Goal: Task Accomplishment & Management: Use online tool/utility

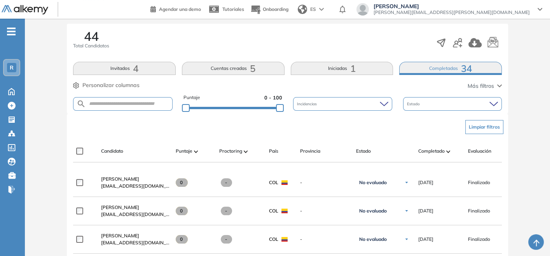
scroll to position [121, 0]
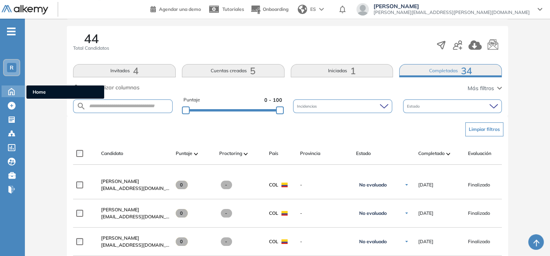
click at [12, 91] on icon at bounding box center [12, 90] width 14 height 9
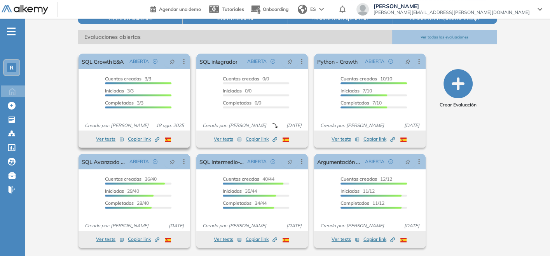
scroll to position [105, 0]
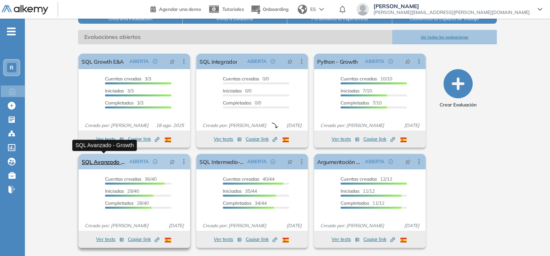
click at [110, 166] on link "SQL Avanzado - Growth" at bounding box center [104, 162] width 45 height 16
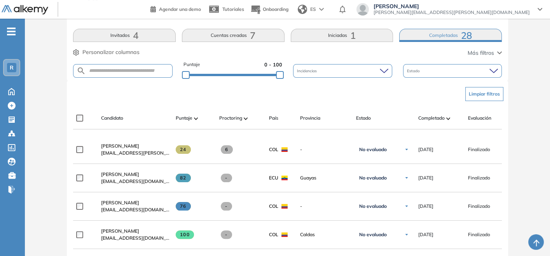
scroll to position [164, 0]
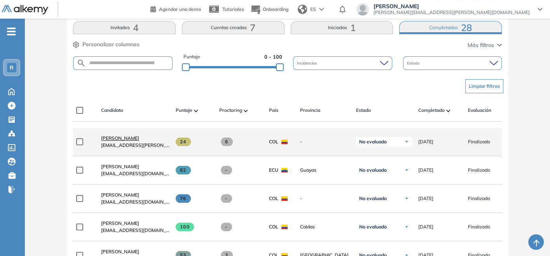
click at [114, 141] on span "[PERSON_NAME]" at bounding box center [120, 138] width 38 height 6
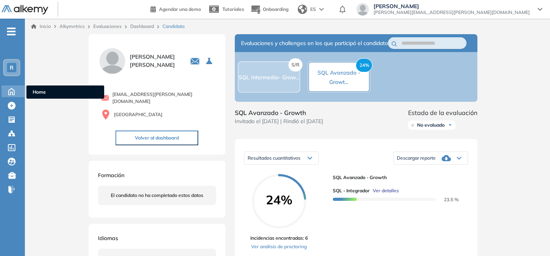
click at [13, 90] on icon at bounding box center [12, 90] width 14 height 9
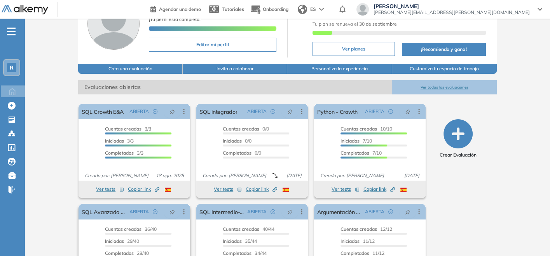
scroll to position [105, 0]
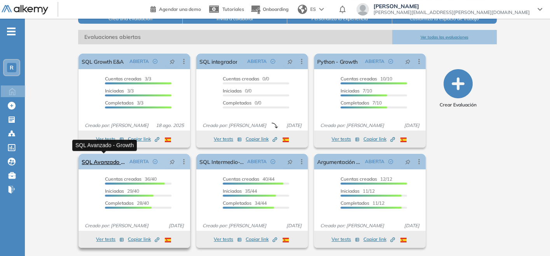
click at [111, 161] on link "SQL Avanzado - Growth" at bounding box center [104, 162] width 45 height 16
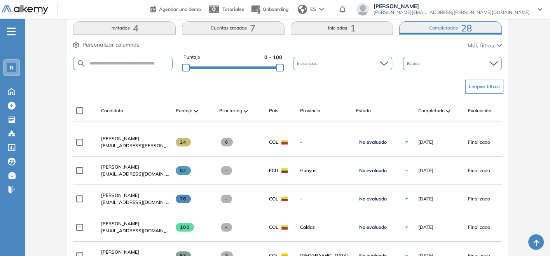
scroll to position [207, 0]
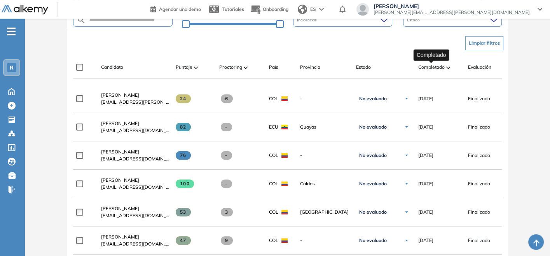
click at [432, 66] on span "Completado" at bounding box center [431, 67] width 26 height 7
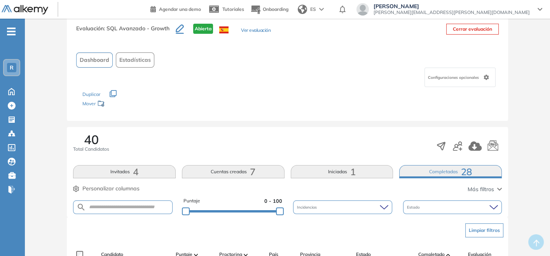
scroll to position [0, 0]
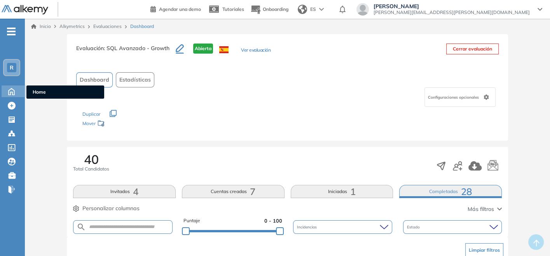
click at [12, 87] on icon at bounding box center [12, 90] width 14 height 9
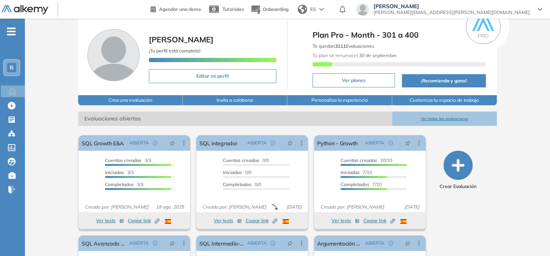
scroll to position [43, 0]
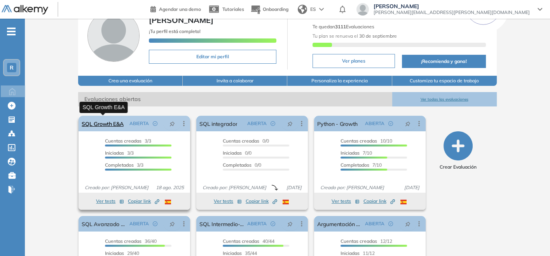
click at [107, 118] on link "SQL Growth E&A" at bounding box center [103, 124] width 42 height 16
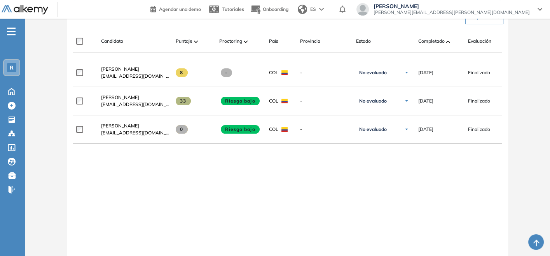
scroll to position [250, 0]
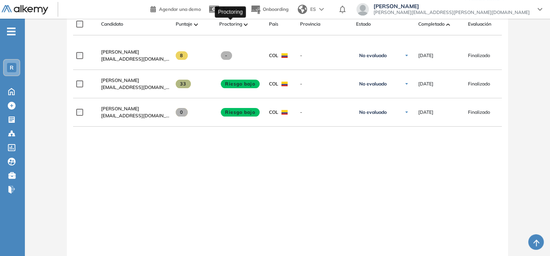
click at [240, 24] on span "Proctoring" at bounding box center [230, 24] width 23 height 7
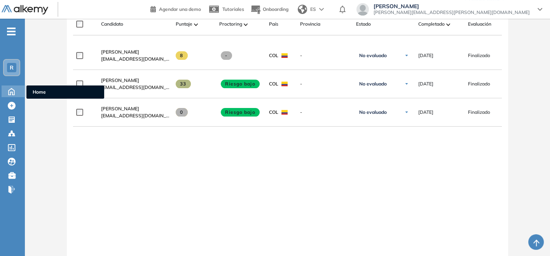
click at [16, 91] on icon at bounding box center [12, 90] width 14 height 9
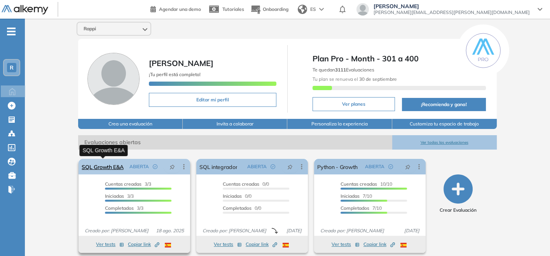
click at [119, 166] on link "SQL Growth E&A" at bounding box center [103, 167] width 42 height 16
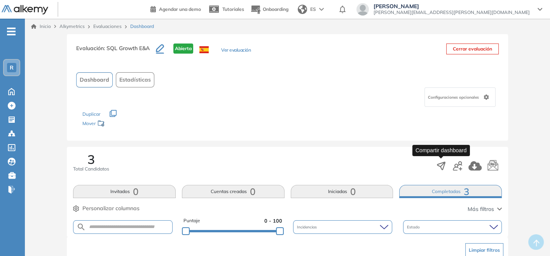
click at [439, 165] on icon "button" at bounding box center [441, 166] width 8 height 8
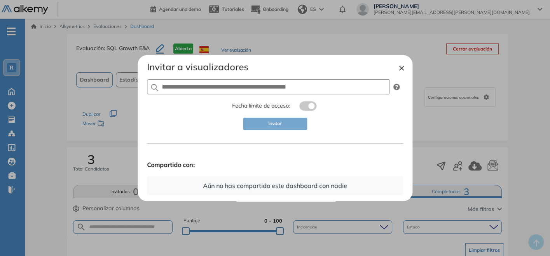
click at [401, 66] on button "×" at bounding box center [402, 67] width 6 height 9
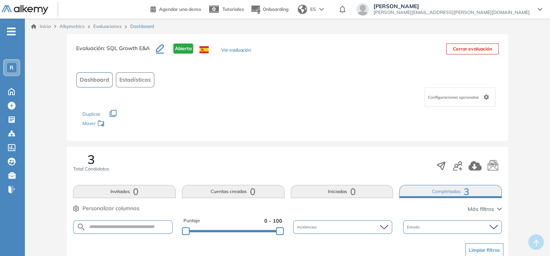
click at [460, 167] on icon "button" at bounding box center [457, 165] width 9 height 9
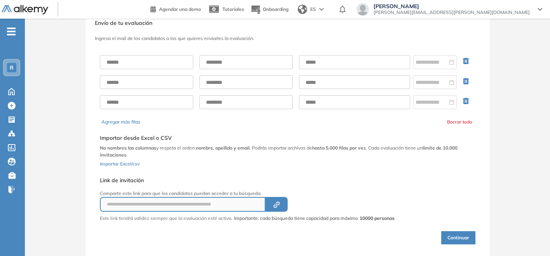
scroll to position [43, 0]
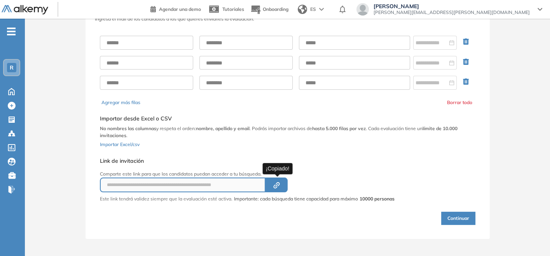
click at [278, 184] on icon "button" at bounding box center [276, 185] width 3 height 3
click at [279, 183] on icon "Created by potrace 1.16, written by [PERSON_NAME] [DATE]-[DATE]" at bounding box center [276, 185] width 9 height 6
